Goal: Task Accomplishment & Management: Manage account settings

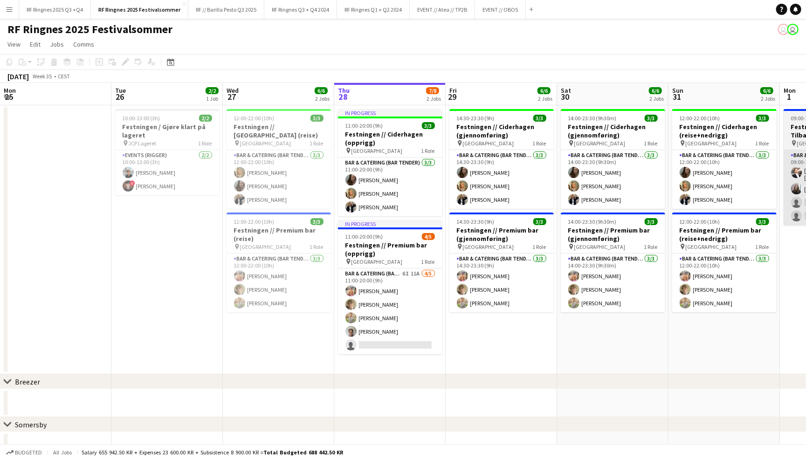
scroll to position [0, 222]
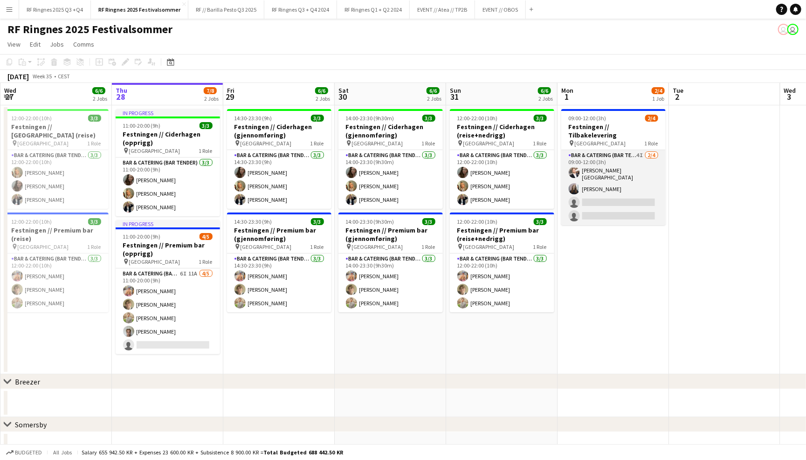
click at [622, 163] on app-card-role "Bar & Catering (Bar Tender) 4I [DATE] 09:00-12:00 (3h) [PERSON_NAME] [PERSON_NA…" at bounding box center [613, 187] width 104 height 75
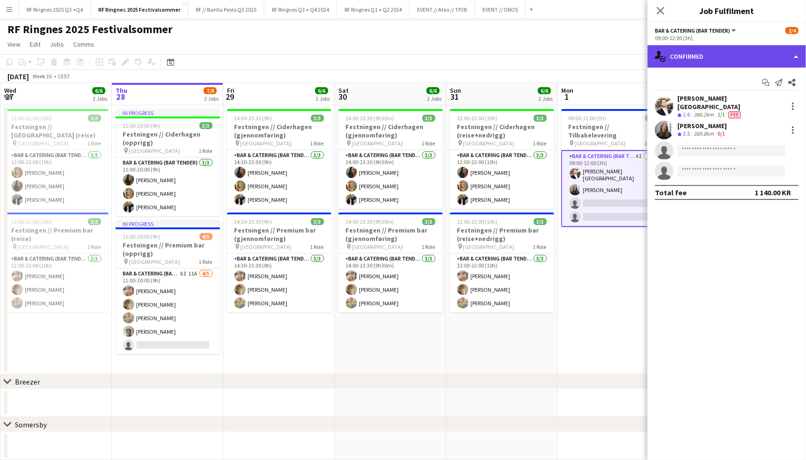
click at [692, 62] on div "single-neutral-actions-check-2 Confirmed" at bounding box center [727, 56] width 159 height 22
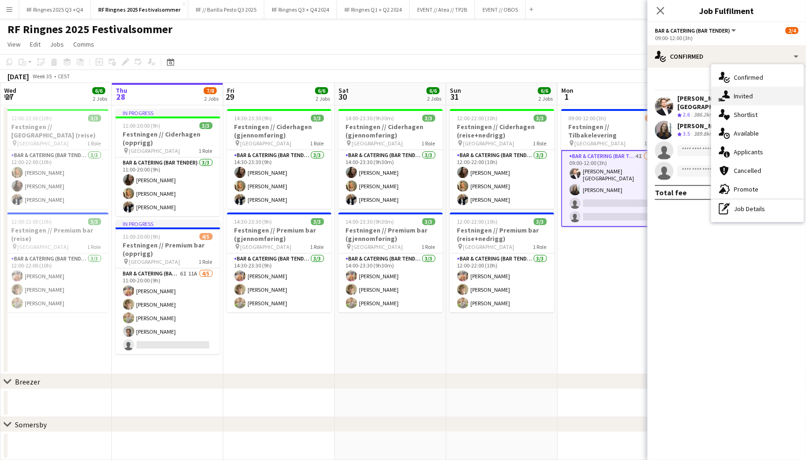
click at [741, 91] on div "single-neutral-actions-share-1 Invited" at bounding box center [758, 96] width 92 height 19
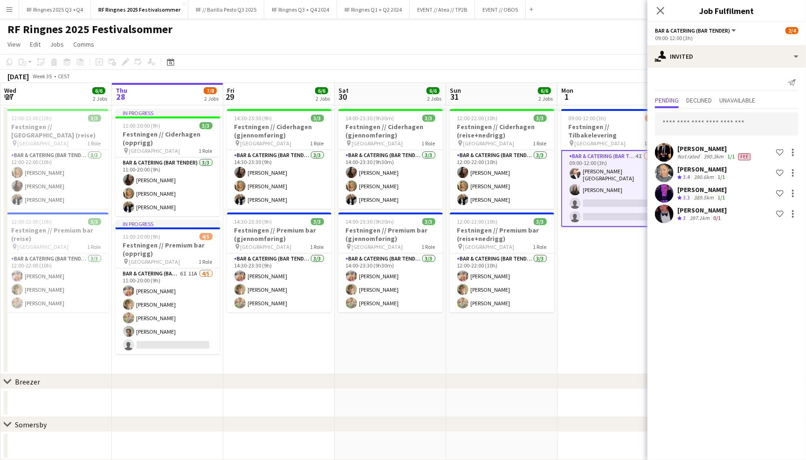
click at [433, 54] on app-toolbar "Copy Paste Paste Command V Paste with crew Command Shift V Paste linked Job [GE…" at bounding box center [403, 62] width 806 height 16
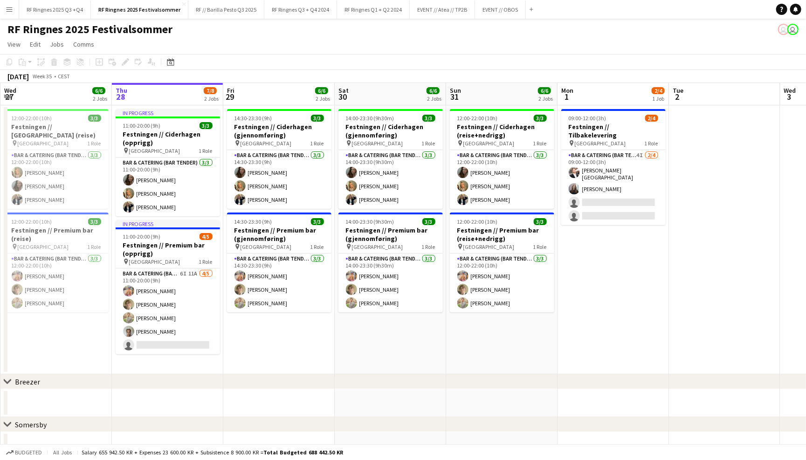
click at [529, 57] on app-toolbar "Copy Paste Paste Command V Paste with crew Command Shift V Paste linked Job [GE…" at bounding box center [403, 62] width 806 height 16
click at [514, 17] on button "EVENT // OBOS Close" at bounding box center [500, 9] width 51 height 18
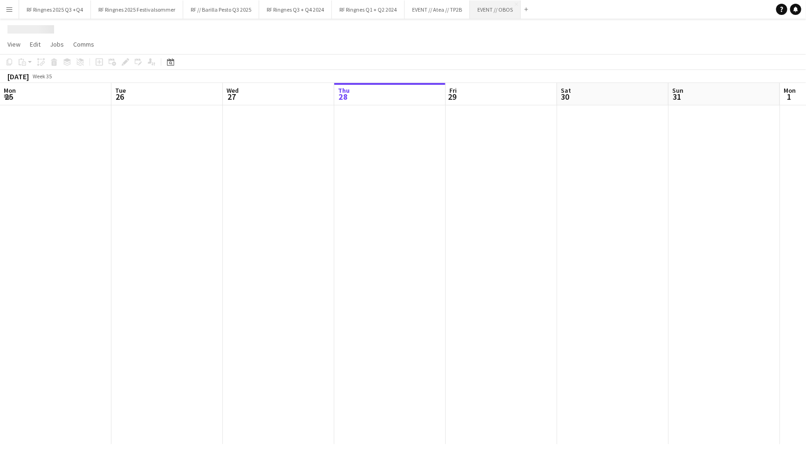
scroll to position [0, 222]
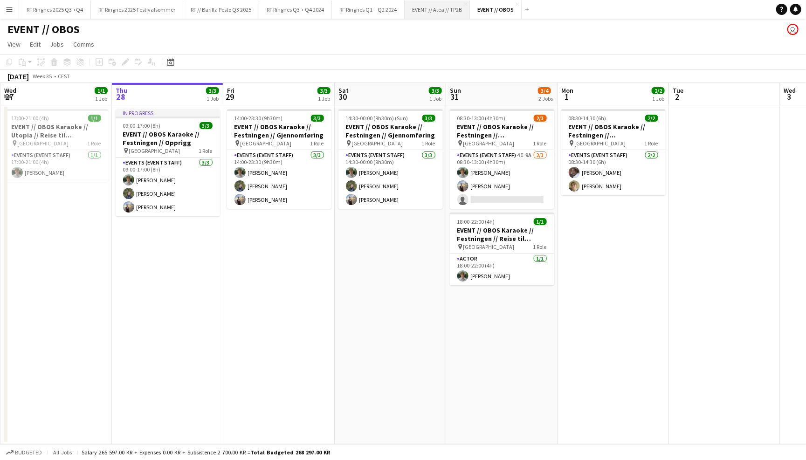
click at [450, 14] on button "EVENT // Atea // TP2B Close" at bounding box center [437, 9] width 65 height 18
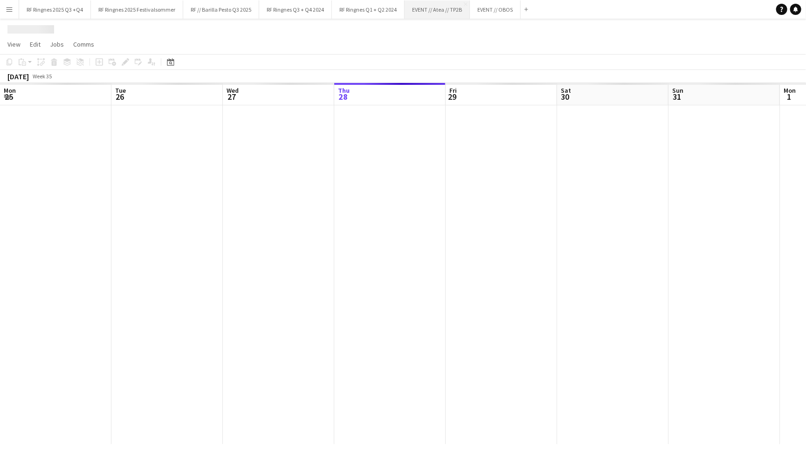
scroll to position [0, 222]
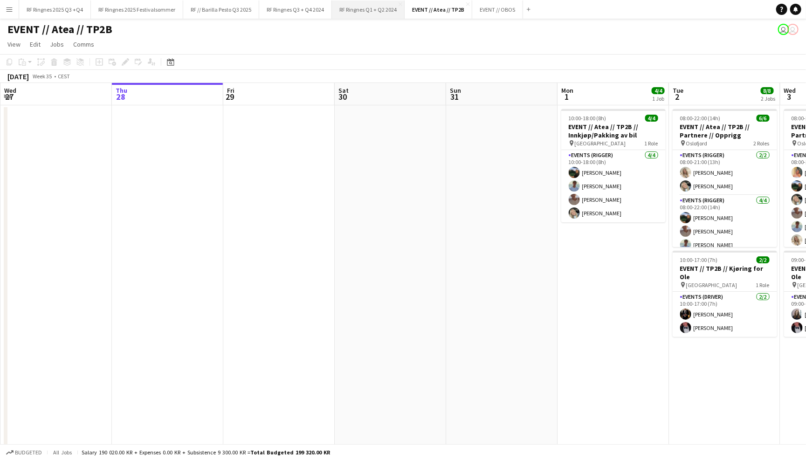
click at [389, 11] on button "RF Ringnes Q1 + Q2 2024 Close" at bounding box center [368, 9] width 73 height 18
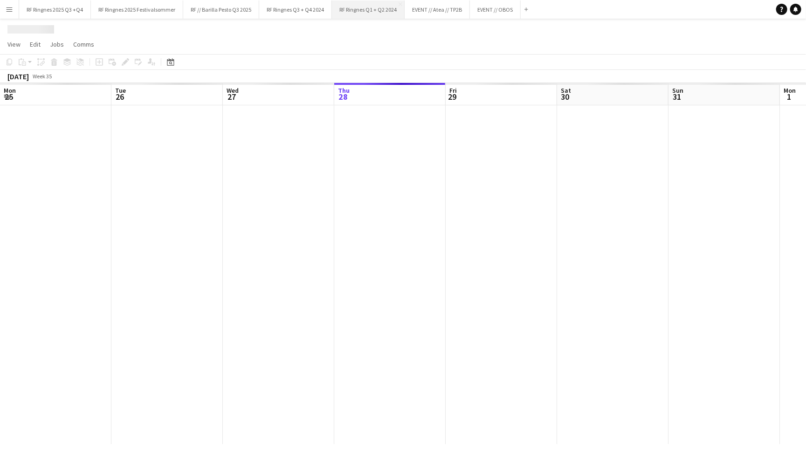
scroll to position [0, 222]
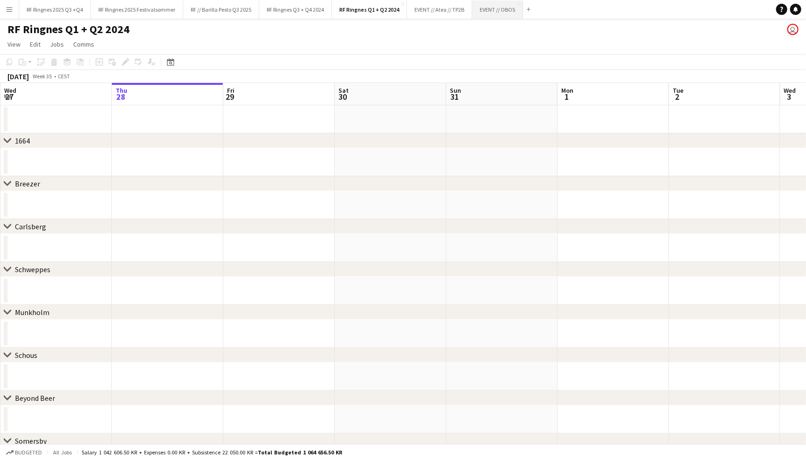
click at [503, 12] on button "EVENT // OBOS Close" at bounding box center [497, 9] width 51 height 18
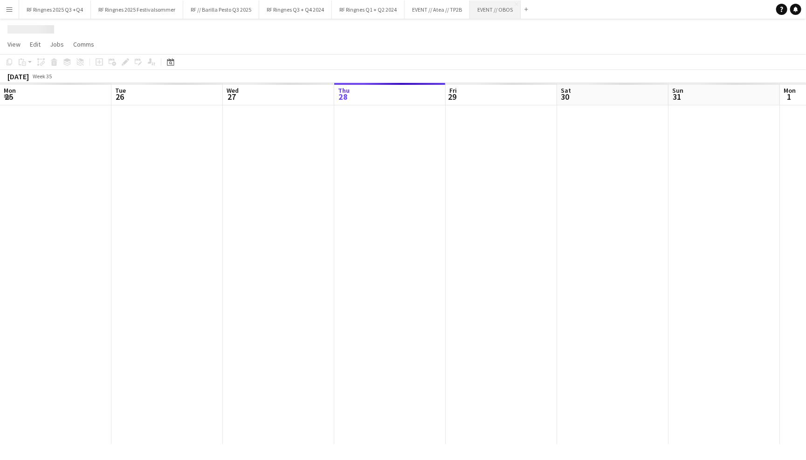
scroll to position [0, 222]
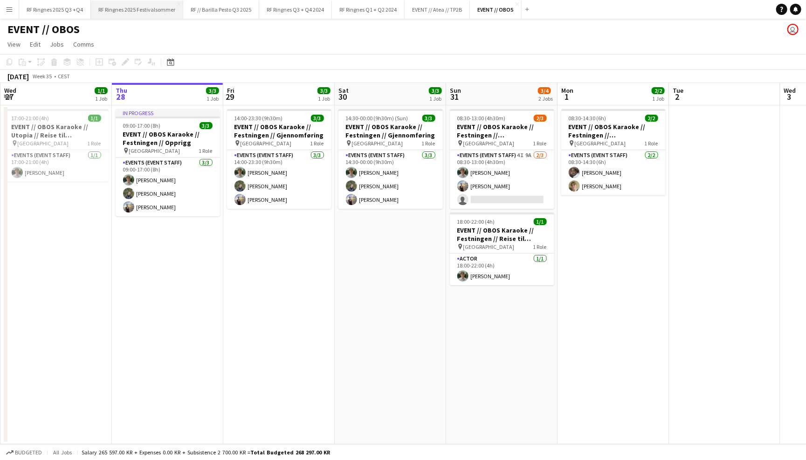
click at [138, 14] on button "RF Ringnes 2025 Festivalsommer Close" at bounding box center [137, 9] width 92 height 18
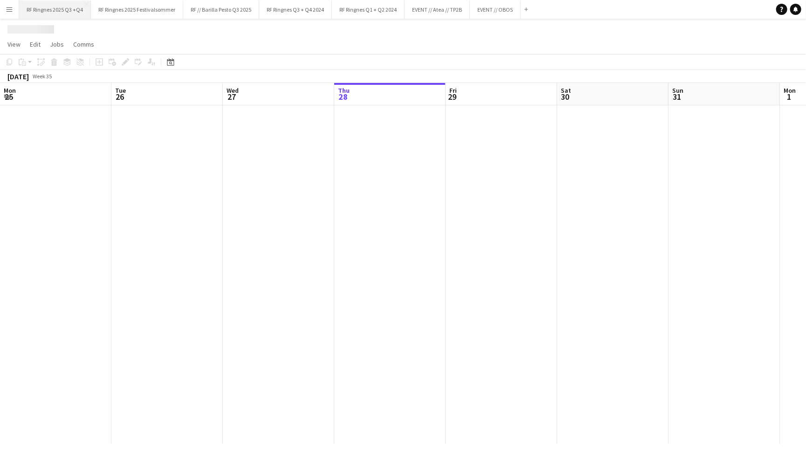
scroll to position [0, 222]
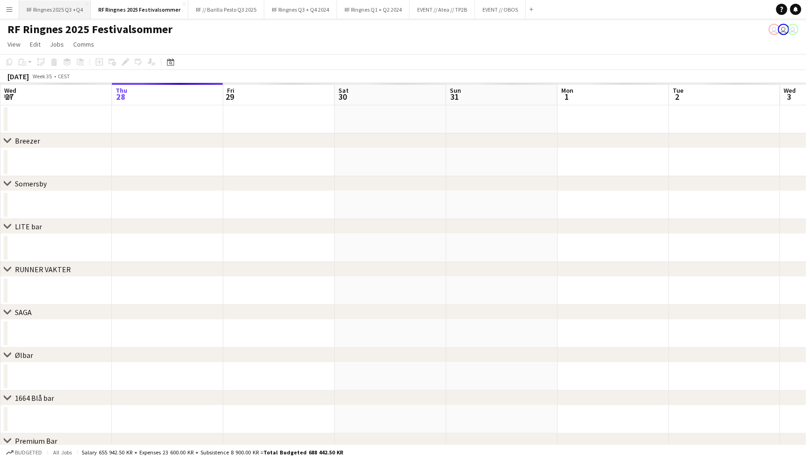
click at [66, 12] on button "RF Ringnes 2025 Q3 +Q4 Close" at bounding box center [55, 9] width 72 height 18
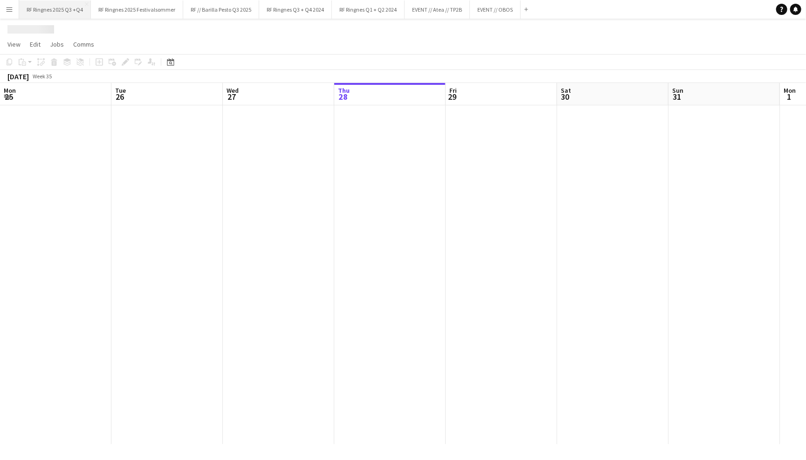
scroll to position [0, 222]
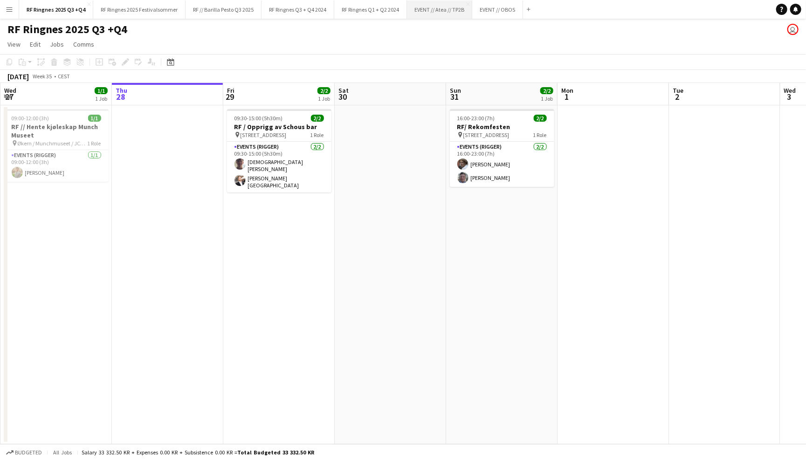
click at [452, 10] on button "EVENT // Atea // TP2B Close" at bounding box center [439, 9] width 65 height 18
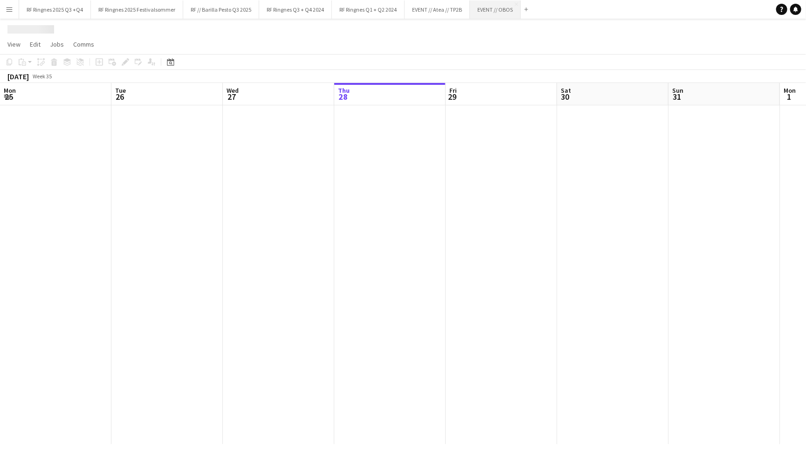
scroll to position [0, 222]
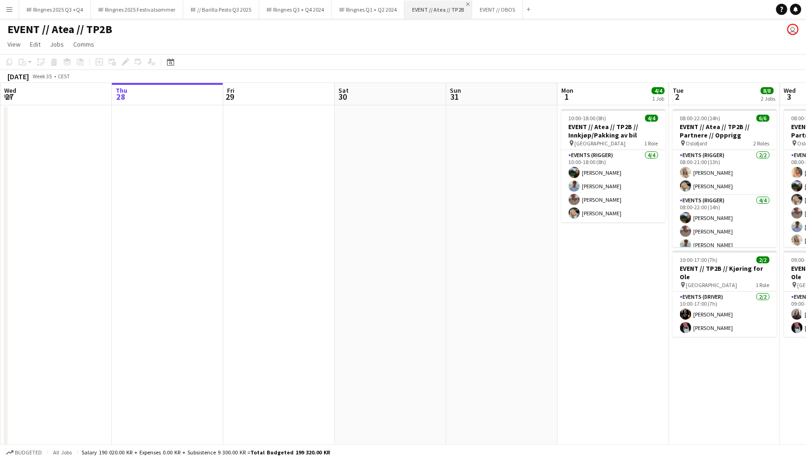
click at [466, 3] on app-icon "Close" at bounding box center [468, 4] width 4 height 4
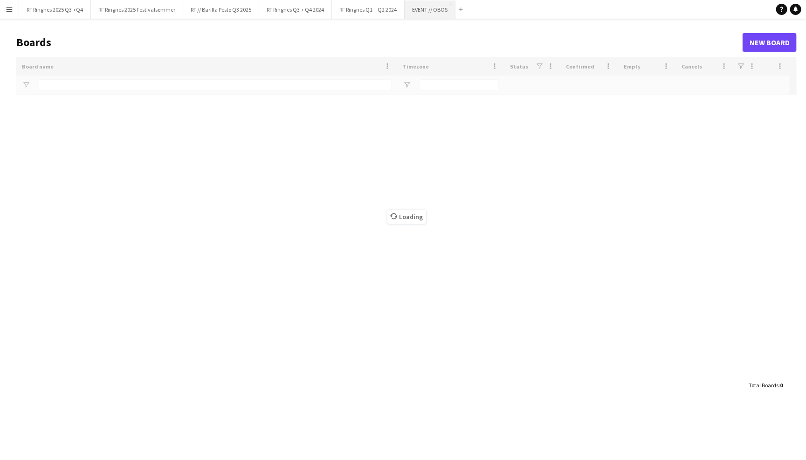
type input "*******"
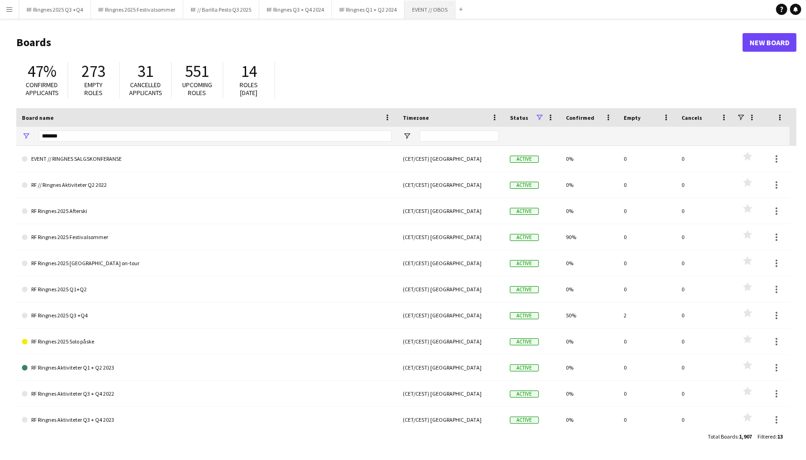
click at [439, 12] on button "EVENT // OBOS Close" at bounding box center [430, 9] width 51 height 18
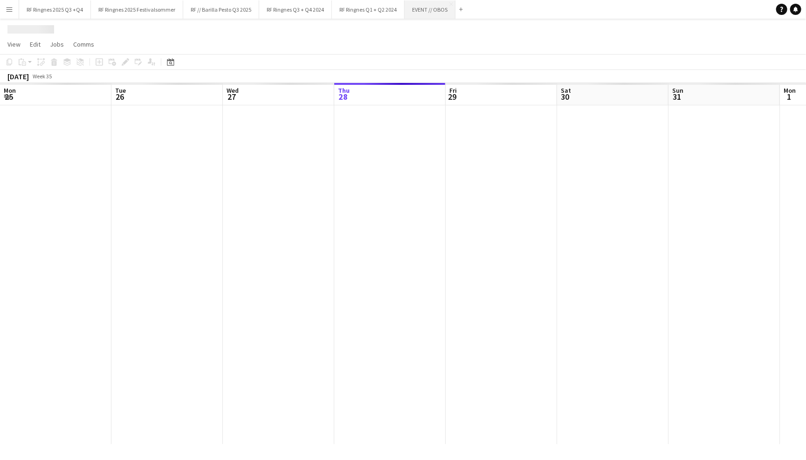
scroll to position [0, 222]
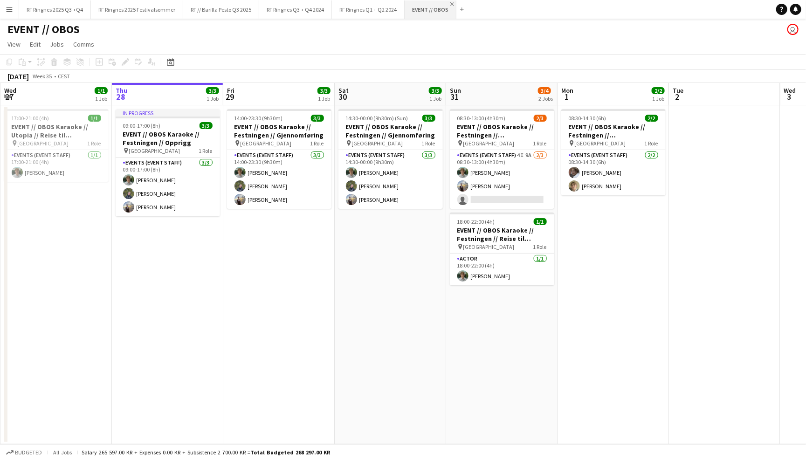
click at [450, 3] on app-icon "Close" at bounding box center [452, 4] width 4 height 4
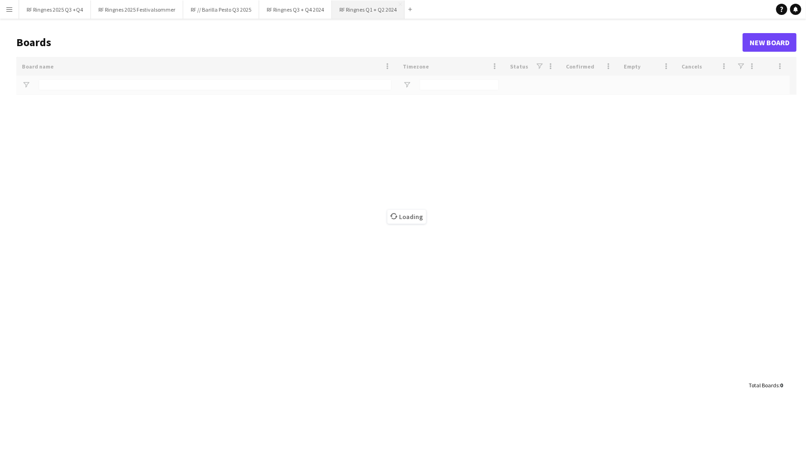
click at [365, 14] on button "RF Ringnes Q1 + Q2 2024 Close" at bounding box center [368, 9] width 73 height 18
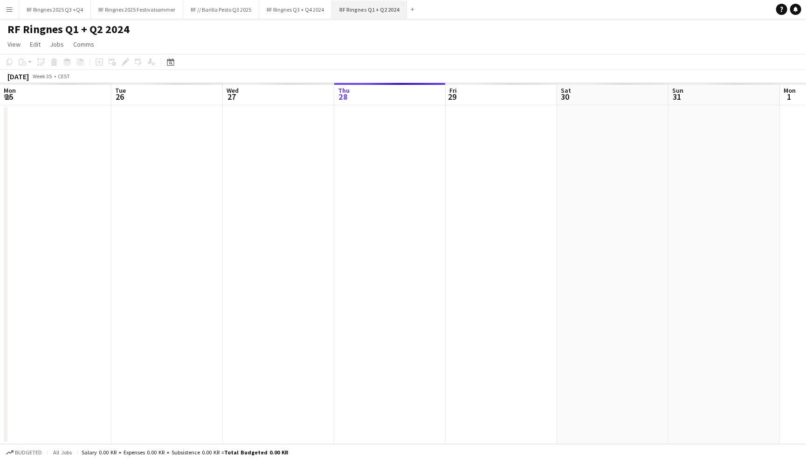
scroll to position [0, 222]
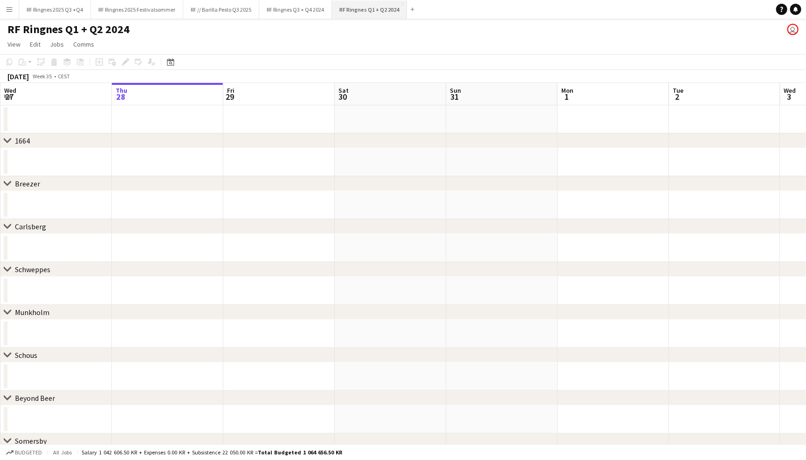
click at [403, 4] on button "RF Ringnes Q1 + Q2 2024 Close" at bounding box center [369, 9] width 75 height 18
click at [315, 14] on button "RF Ringnes Q3 + Q4 2024 Close" at bounding box center [295, 9] width 73 height 18
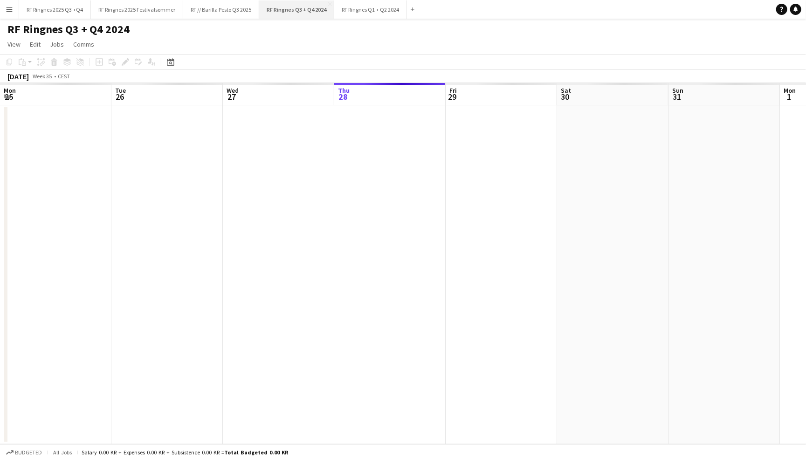
scroll to position [0, 222]
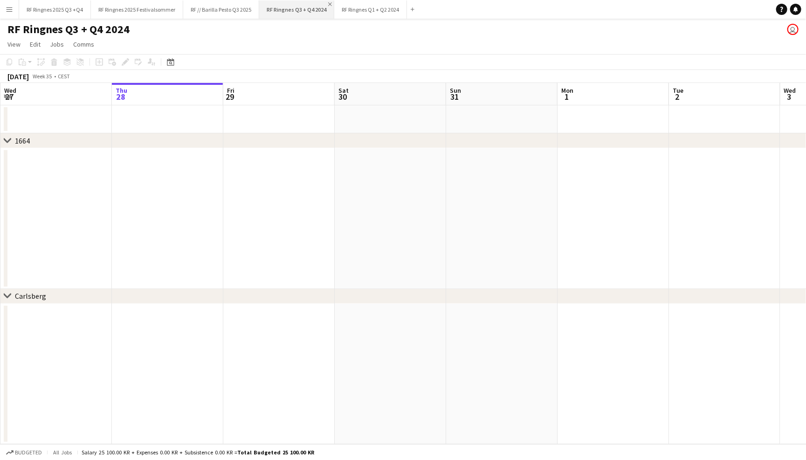
click at [328, 4] on app-icon "Close" at bounding box center [330, 4] width 4 height 4
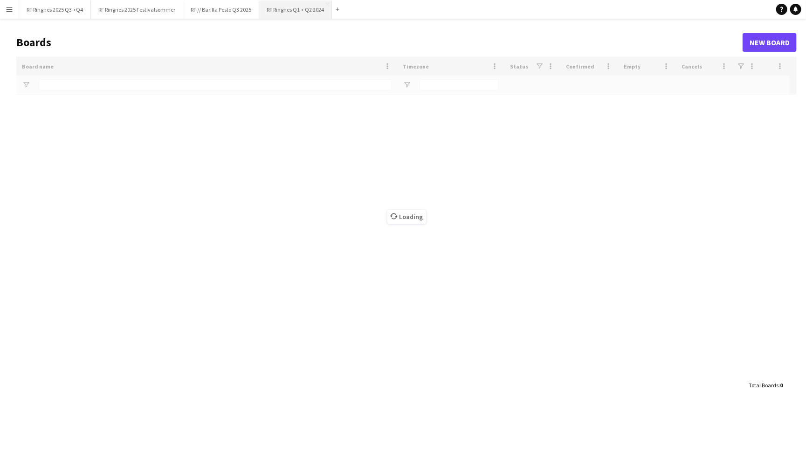
type input "*******"
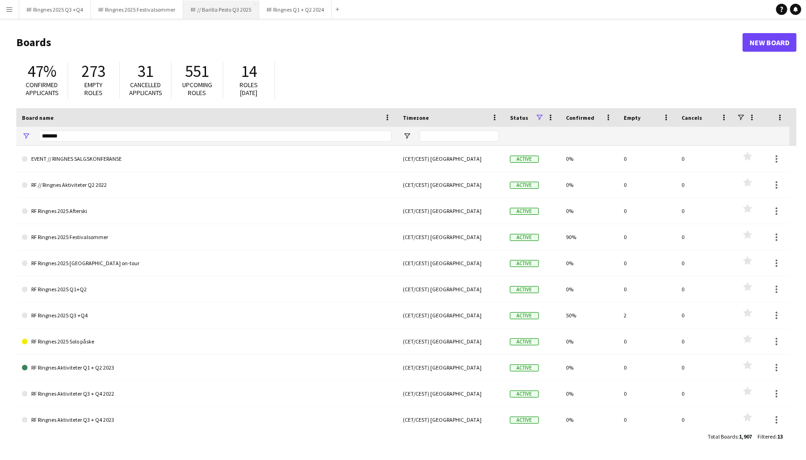
click at [229, 14] on button "RF // Barilla Pesto Q3 2025 Close" at bounding box center [221, 9] width 76 height 18
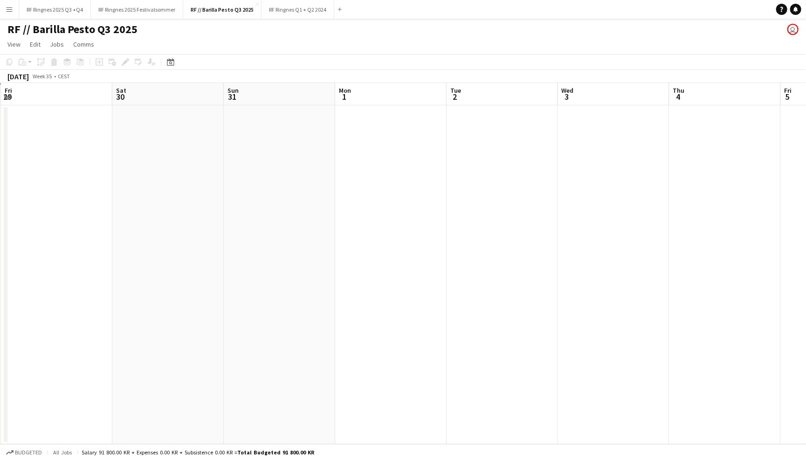
scroll to position [0, 445]
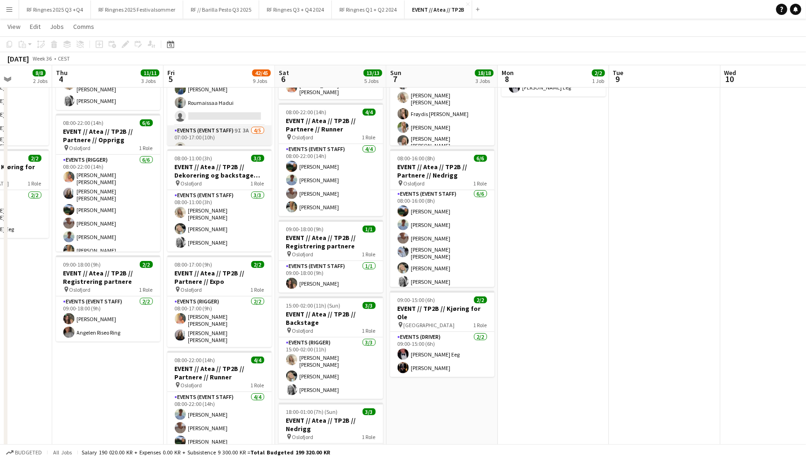
scroll to position [28, 0]
click at [221, 126] on app-card-role "Events (Event Staff) 9I 3A 4/5 07:00-17:00 (10h) Rohan Mahmood Emily Fjellheim …" at bounding box center [219, 153] width 104 height 89
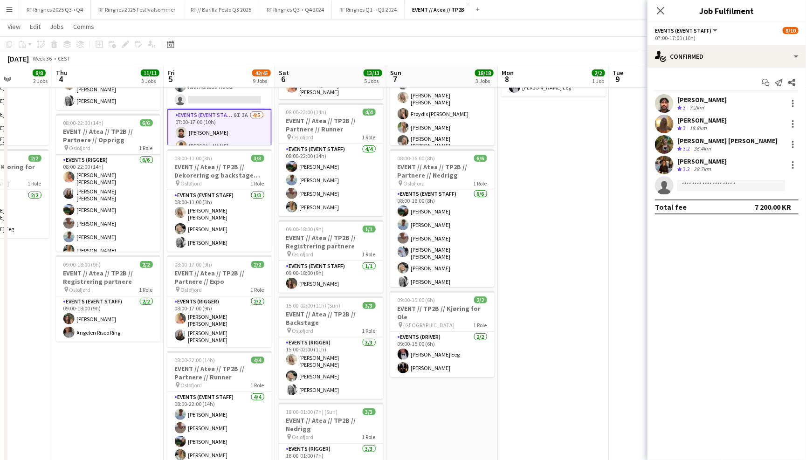
click at [668, 100] on app-user-avatar at bounding box center [664, 103] width 19 height 19
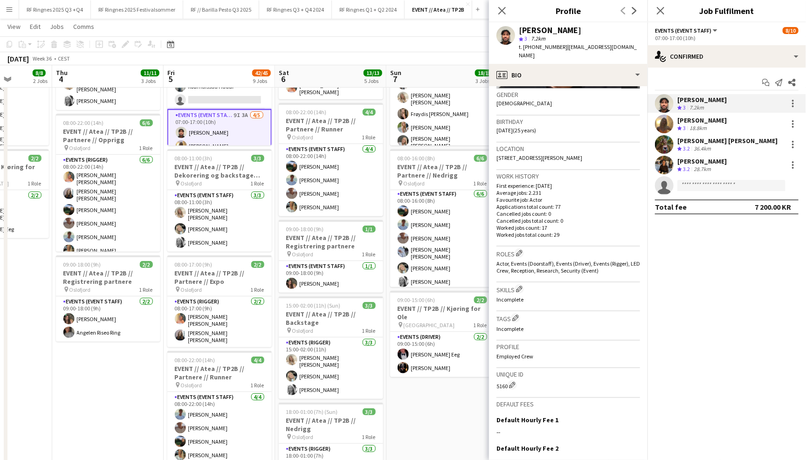
scroll to position [146, 0]
click at [661, 167] on app-user-avatar at bounding box center [664, 165] width 19 height 19
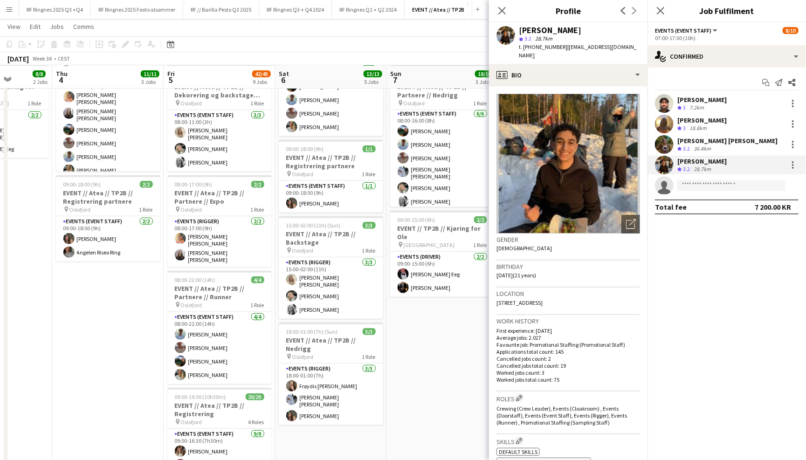
scroll to position [182, 0]
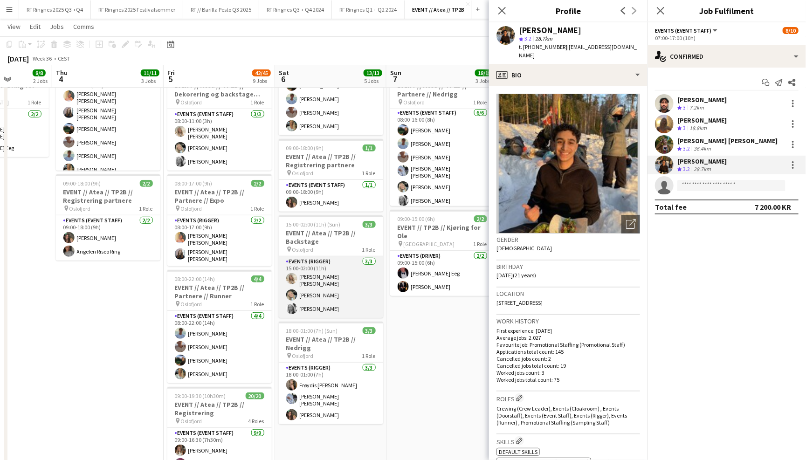
click at [335, 281] on app-card-role "Events (Rigger) 3/3 15:00-02:00 (11h) Vanessa Riise Naas Oda Hansson Maria Gref…" at bounding box center [331, 287] width 104 height 62
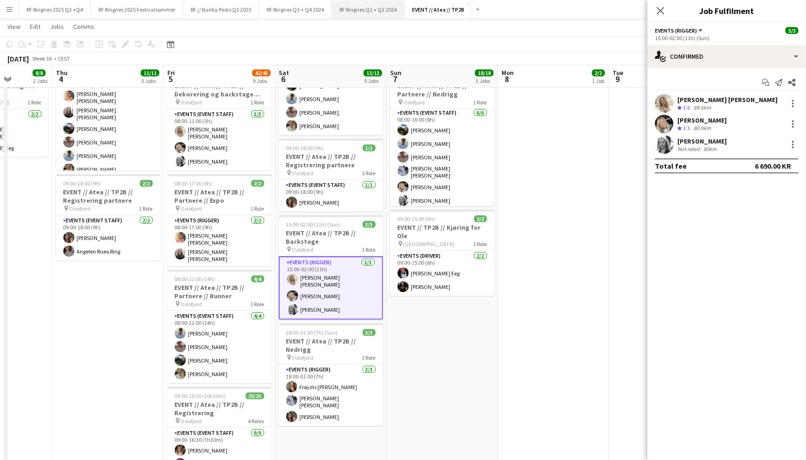
click at [374, 7] on button "RF Ringnes Q1 + Q2 2024 Close" at bounding box center [368, 9] width 73 height 18
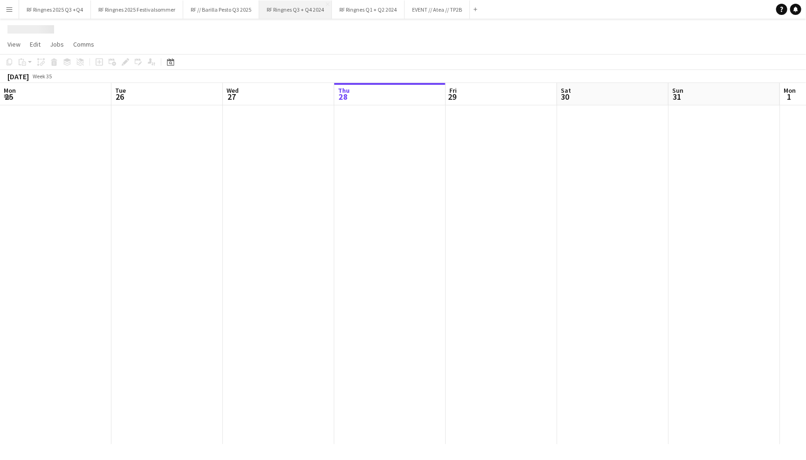
scroll to position [0, 222]
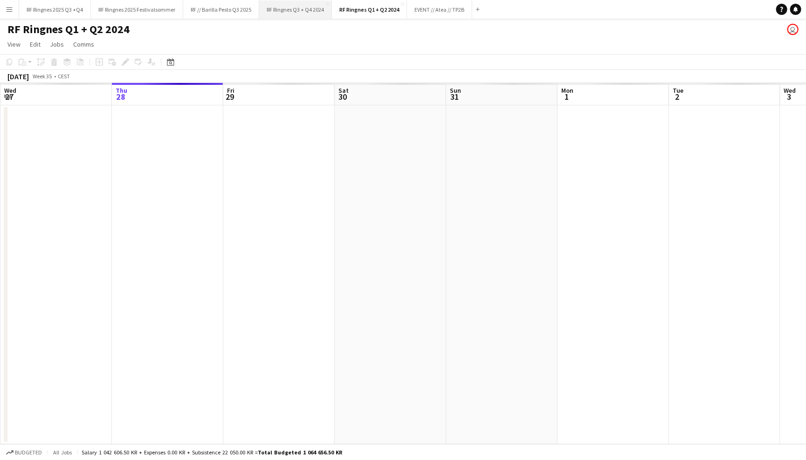
click at [310, 14] on button "RF Ringnes Q3 + Q4 2024 Close" at bounding box center [295, 9] width 73 height 18
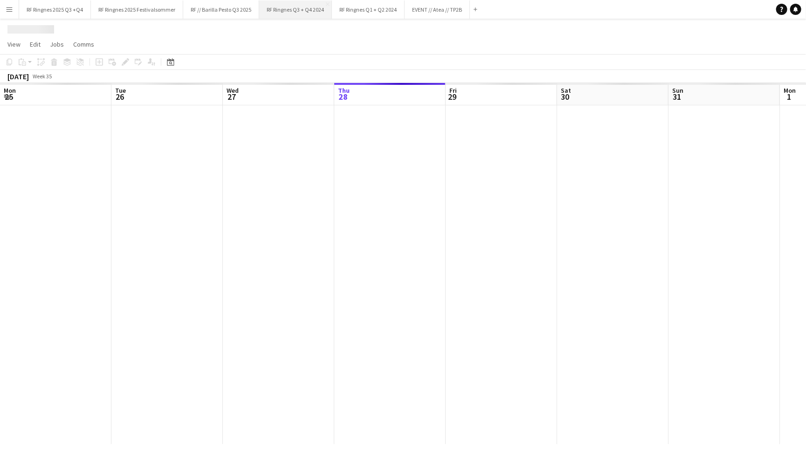
scroll to position [0, 222]
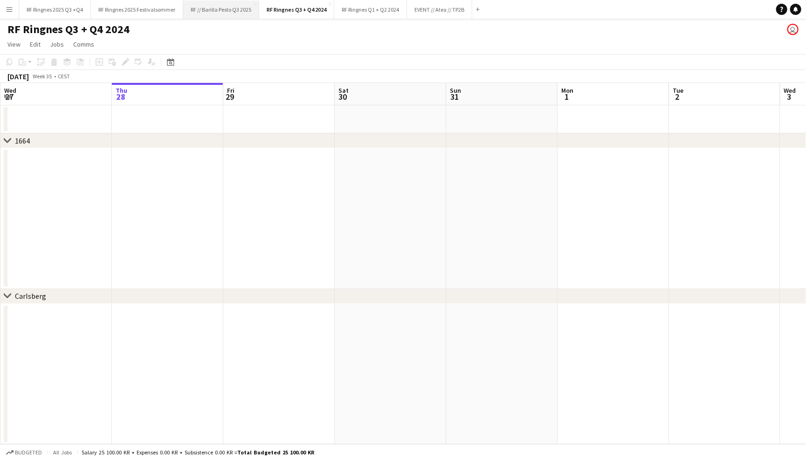
click at [228, 9] on button "RF // Barilla Pesto Q3 2025 Close" at bounding box center [221, 9] width 76 height 18
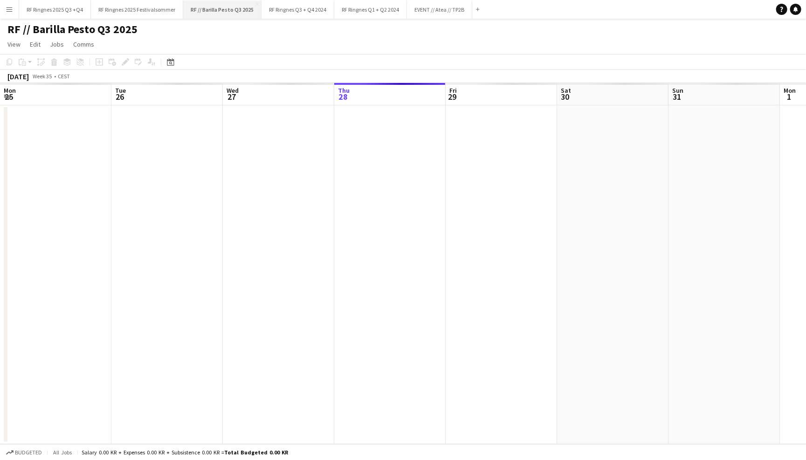
scroll to position [0, 222]
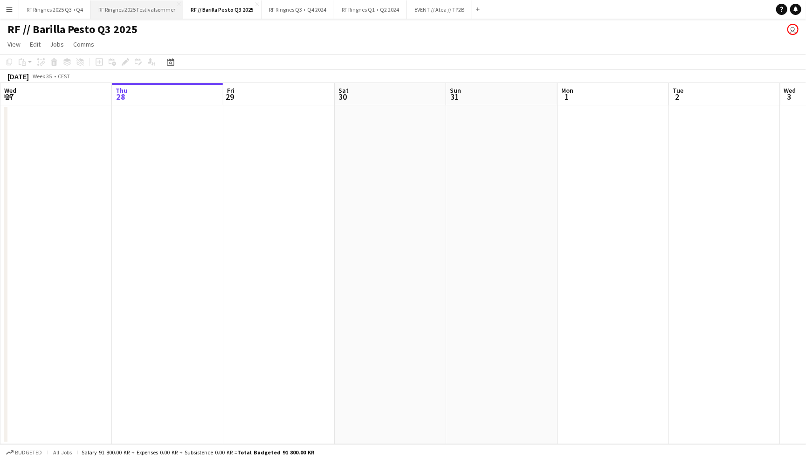
click at [162, 10] on button "RF Ringnes 2025 Festivalsommer Close" at bounding box center [137, 9] width 92 height 18
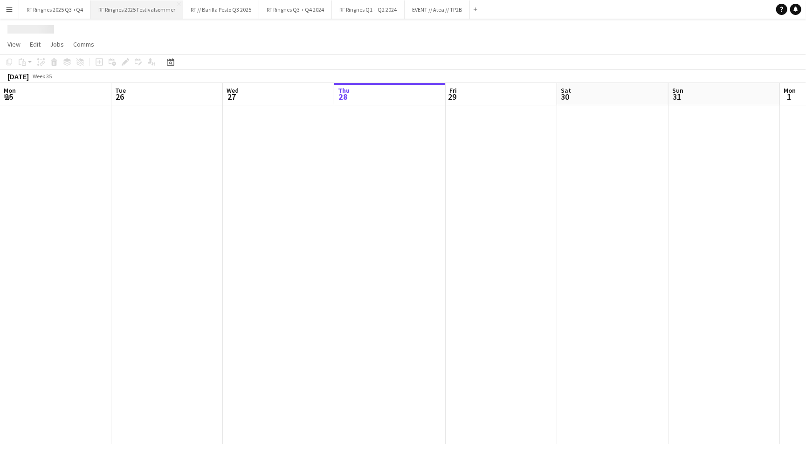
scroll to position [0, 222]
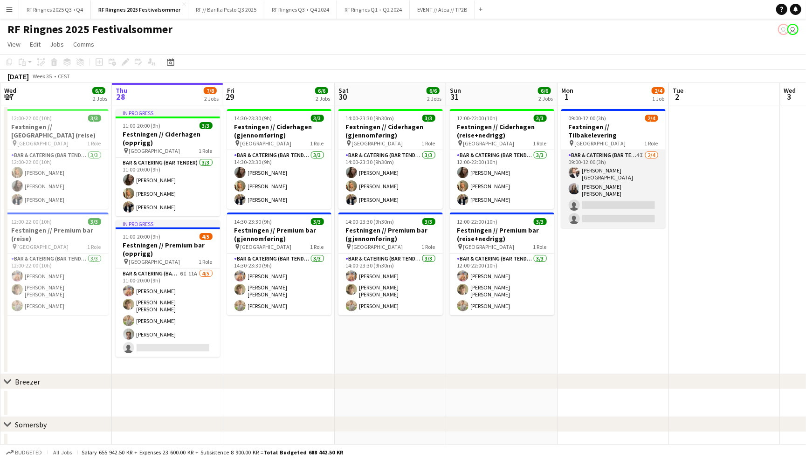
click at [619, 160] on app-card-role "Bar & Catering (Bar Tender) 4I [DATE] 09:00-12:00 (3h) [PERSON_NAME] [PERSON_NA…" at bounding box center [613, 189] width 104 height 78
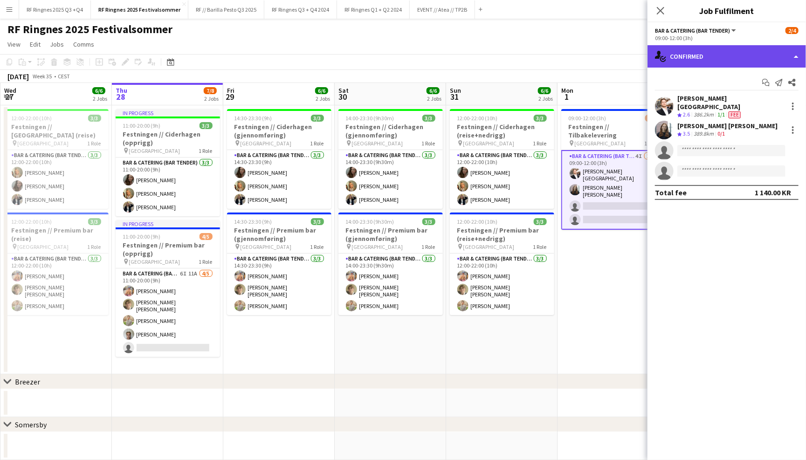
click at [723, 56] on div "single-neutral-actions-check-2 Confirmed" at bounding box center [727, 56] width 159 height 22
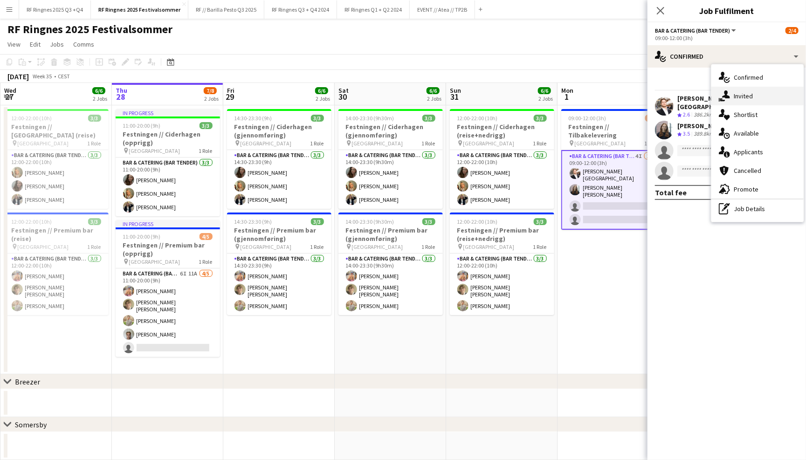
click at [745, 94] on div "single-neutral-actions-share-1 Invited" at bounding box center [758, 96] width 92 height 19
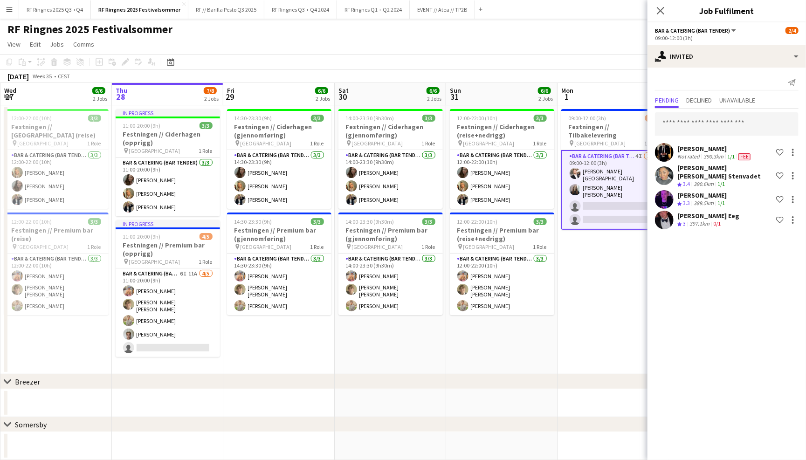
click at [567, 42] on app-page-menu "View Day view expanded Day view collapsed Month view Date picker Jump to today …" at bounding box center [403, 45] width 806 height 18
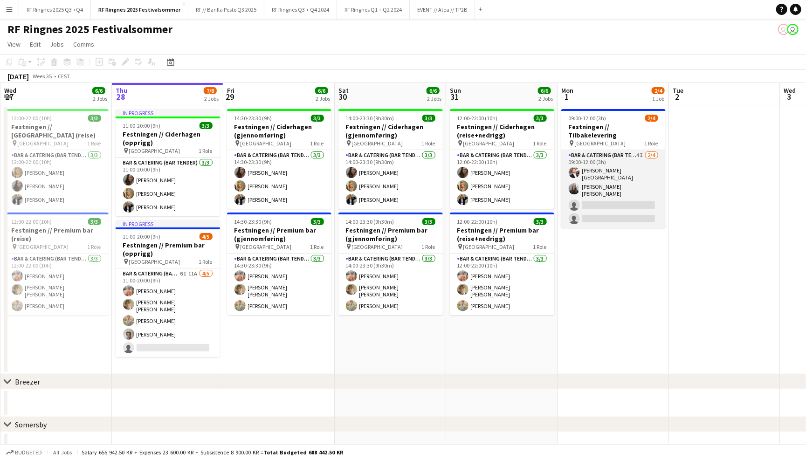
click at [620, 154] on app-card-role "Bar & Catering (Bar Tender) 4I [DATE] 09:00-12:00 (3h) [PERSON_NAME] [PERSON_NA…" at bounding box center [613, 189] width 104 height 78
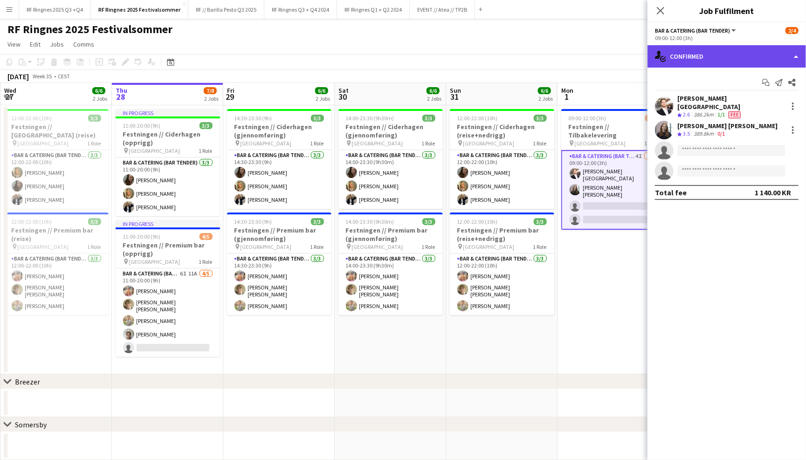
click at [686, 55] on div "single-neutral-actions-check-2 Confirmed" at bounding box center [727, 56] width 159 height 22
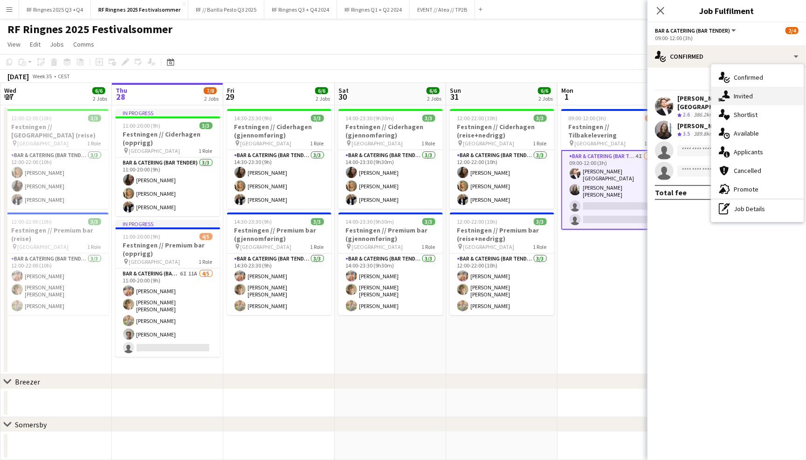
click at [743, 93] on div "single-neutral-actions-share-1 Invited" at bounding box center [758, 96] width 92 height 19
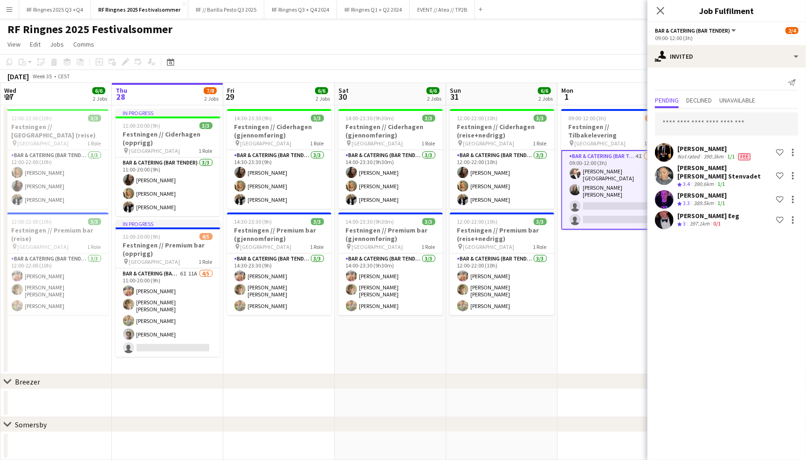
click at [672, 219] on app-user-avatar at bounding box center [664, 220] width 19 height 19
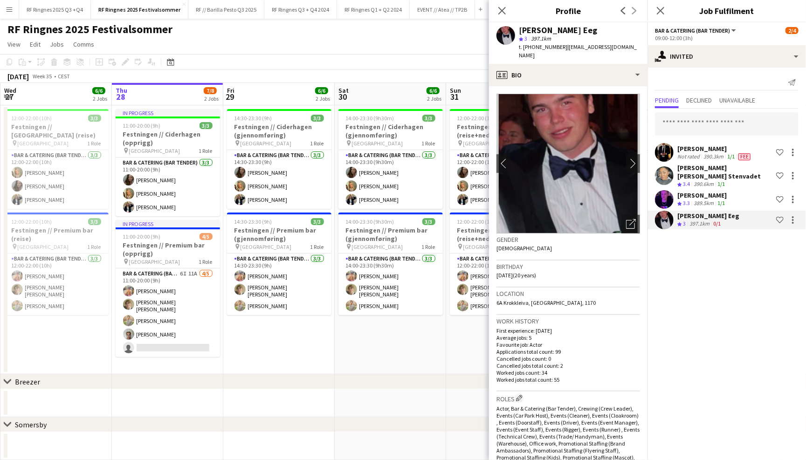
click at [668, 194] on app-user-avatar at bounding box center [664, 199] width 19 height 19
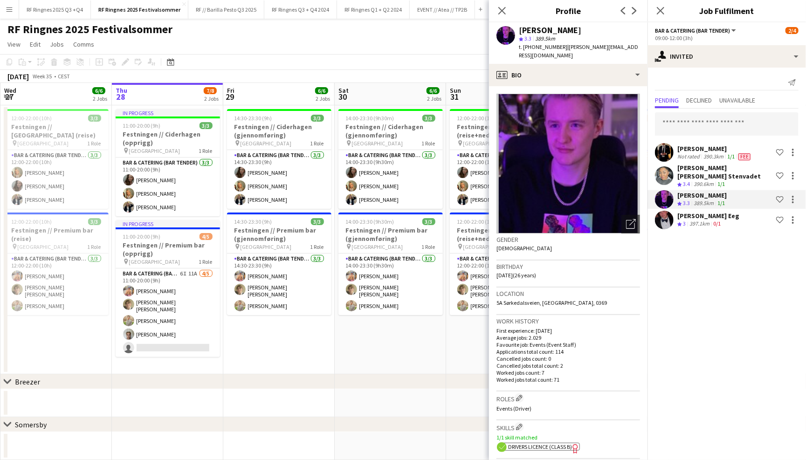
click at [666, 166] on app-user-avatar at bounding box center [664, 175] width 19 height 19
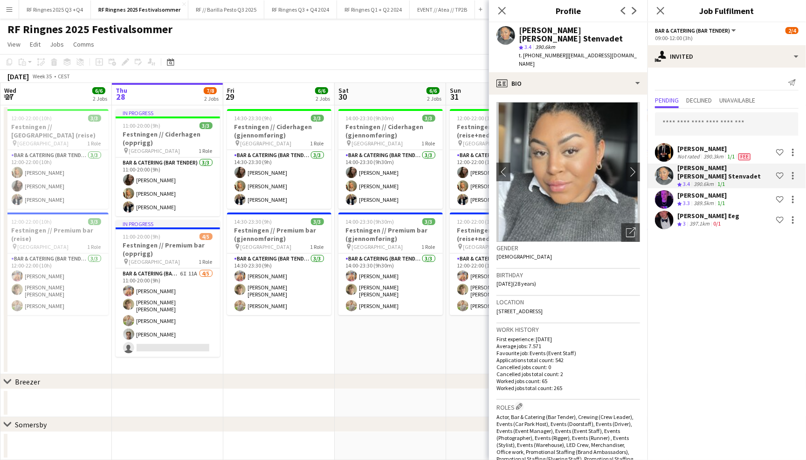
click at [665, 150] on app-user-avatar at bounding box center [664, 152] width 19 height 19
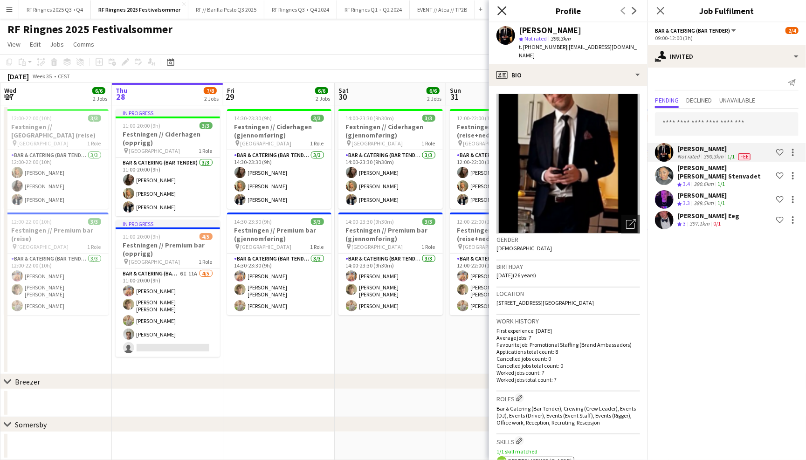
click at [505, 11] on icon "Close pop-in" at bounding box center [502, 10] width 9 height 9
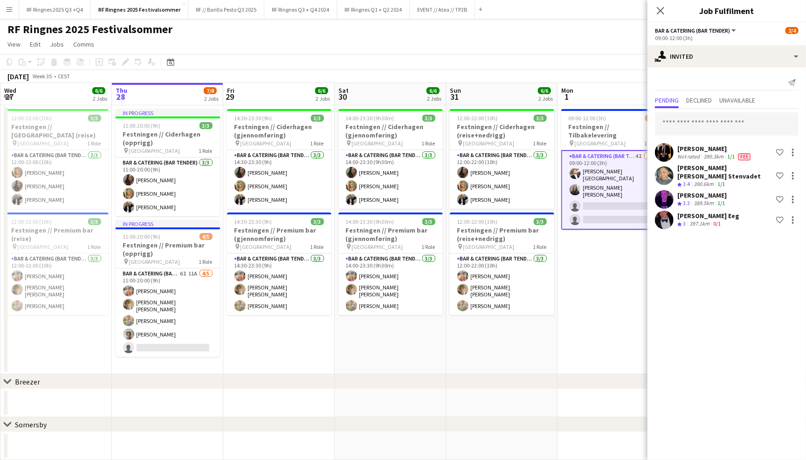
click at [455, 40] on app-page-menu "View Day view expanded Day view collapsed Month view Date picker Jump to today …" at bounding box center [403, 45] width 806 height 18
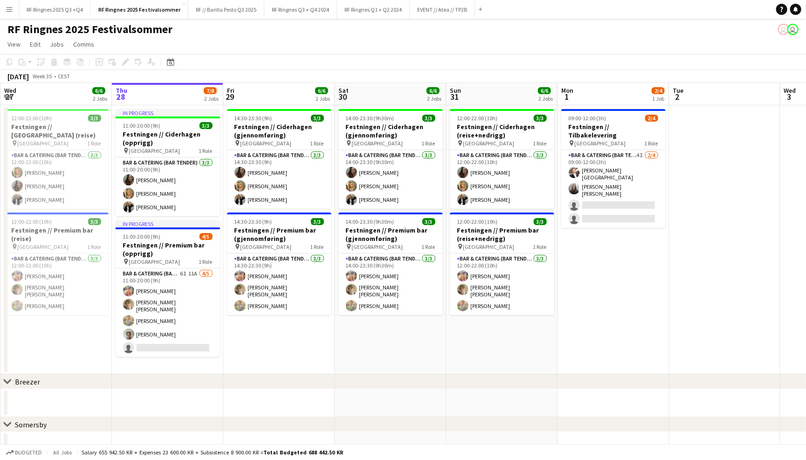
click at [452, 21] on div "RF Ringnes 2025 Festivalsommer user user" at bounding box center [403, 28] width 806 height 18
click at [452, 17] on button "EVENT // Atea // TP2B Close" at bounding box center [442, 9] width 65 height 18
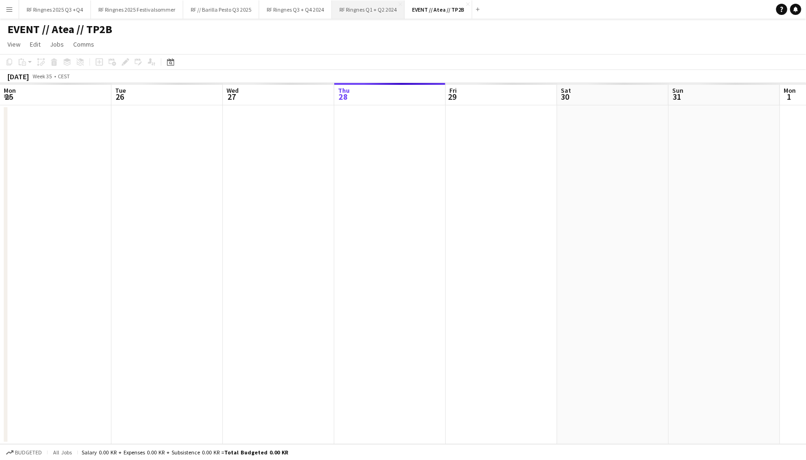
scroll to position [0, 222]
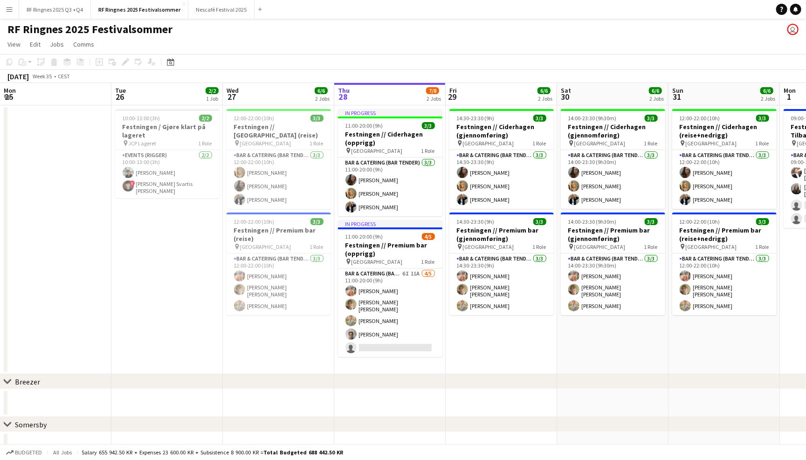
scroll to position [0, 222]
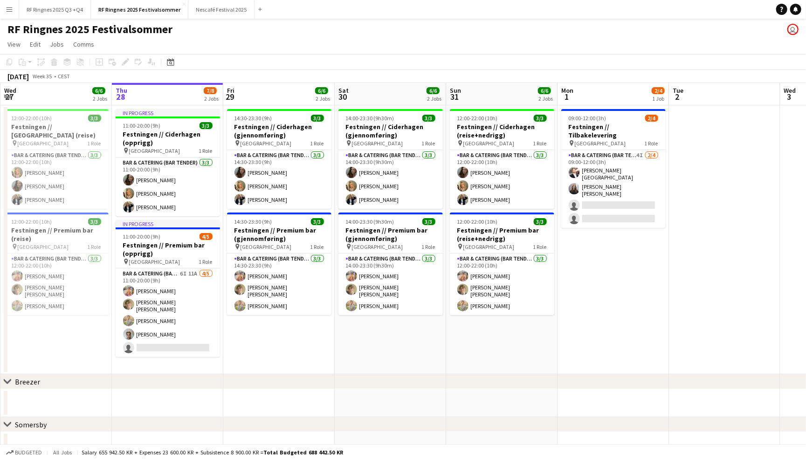
click at [419, 55] on app-toolbar "Copy Paste Paste Command V Paste with crew Command Shift V Paste linked Job Del…" at bounding box center [403, 62] width 806 height 16
click at [48, 1] on button "RF Ringnes 2025 Q3 +Q4 Close" at bounding box center [55, 9] width 72 height 18
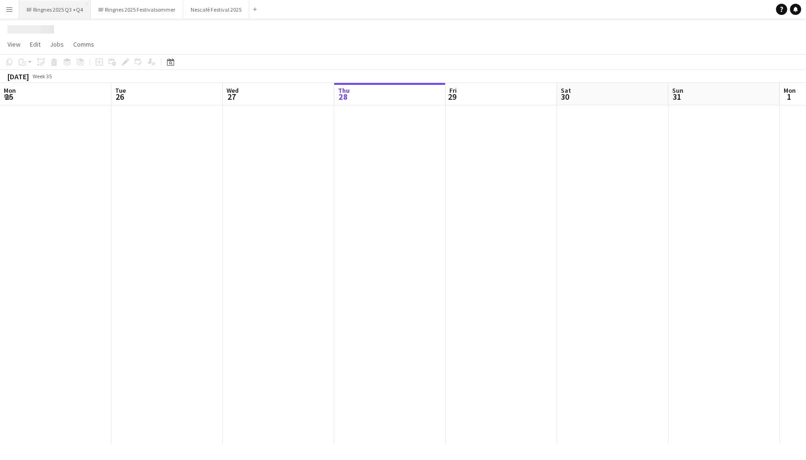
scroll to position [0, 222]
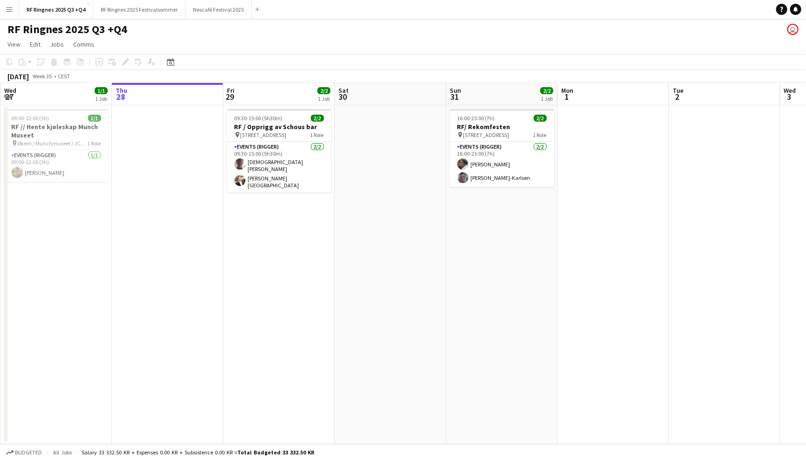
click at [601, 121] on app-date-cell at bounding box center [613, 274] width 111 height 339
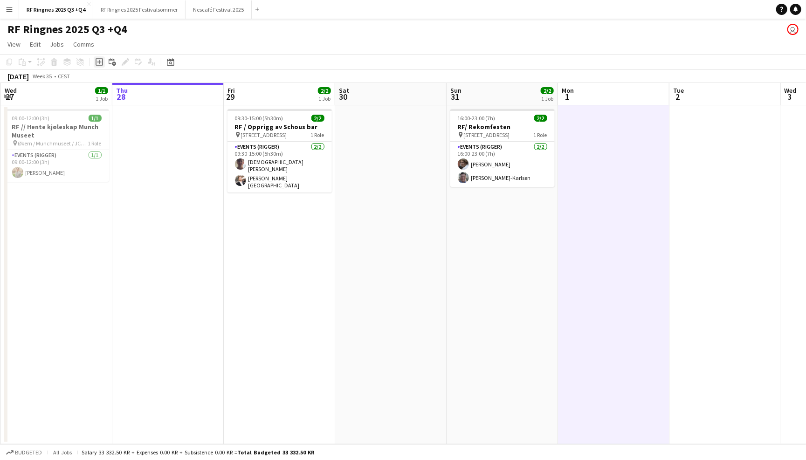
click at [100, 61] on icon at bounding box center [99, 62] width 4 height 4
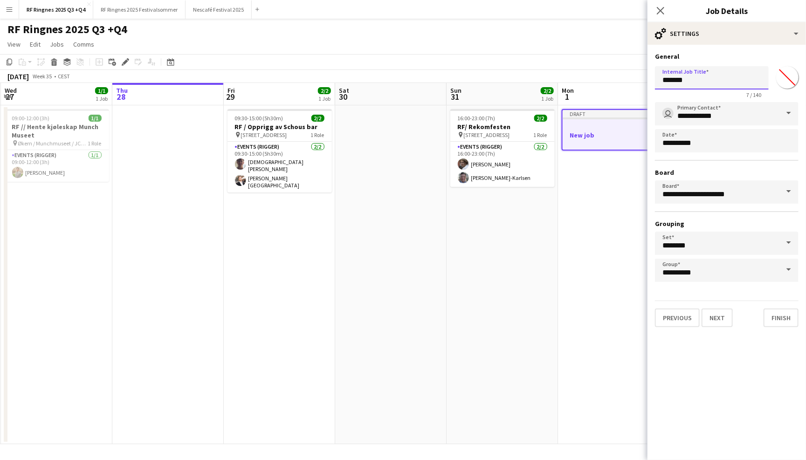
drag, startPoint x: 704, startPoint y: 79, endPoint x: 602, endPoint y: 80, distance: 101.7
click at [602, 80] on body "Menu Boards Boards Boards All jobs Status Workforce Workforce My Workforce Recr…" at bounding box center [403, 230] width 806 height 460
type input "**********"
click at [782, 315] on button "Finish" at bounding box center [781, 318] width 35 height 19
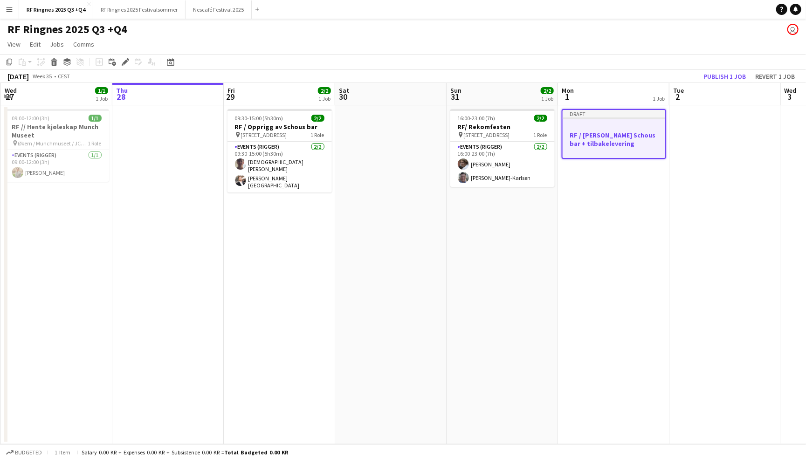
click at [655, 53] on app-page-menu "View Day view expanded Day view collapsed Month view Date picker Jump to today …" at bounding box center [403, 45] width 806 height 18
